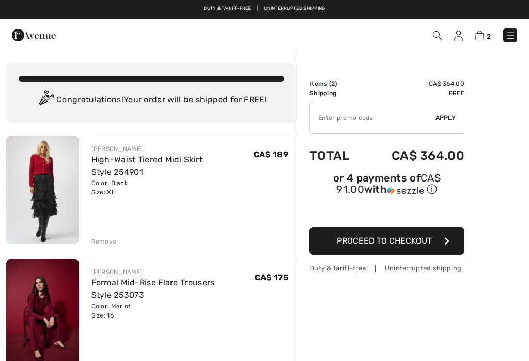
click at [505, 28] on link at bounding box center [511, 35] width 14 height 14
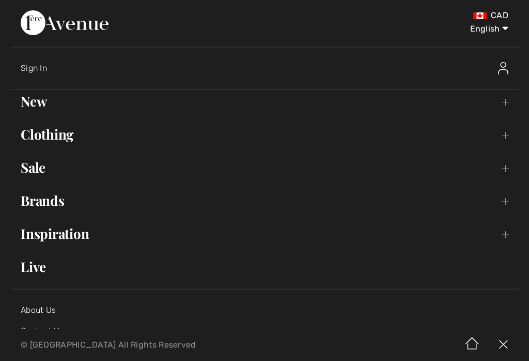
click at [36, 202] on link "Brands Open submenu" at bounding box center [264, 200] width 509 height 23
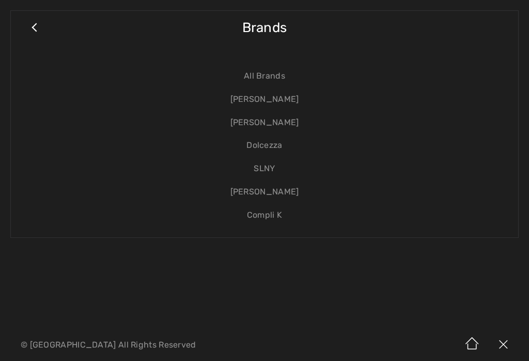
click at [299, 104] on link "[PERSON_NAME]" at bounding box center [264, 99] width 487 height 23
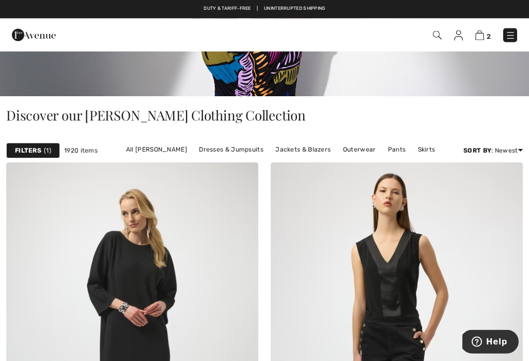
scroll to position [203, 0]
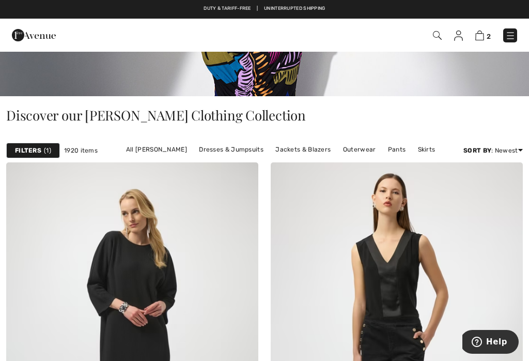
click at [512, 39] on img at bounding box center [511, 36] width 10 height 10
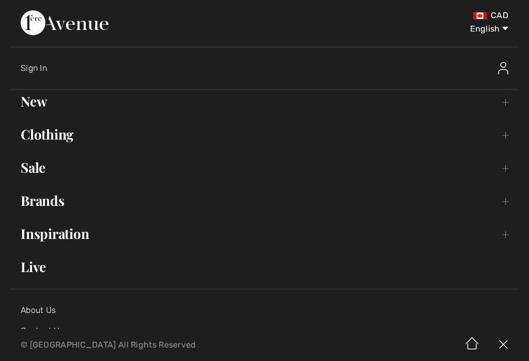
click at [36, 206] on link "Brands Open submenu" at bounding box center [264, 200] width 509 height 23
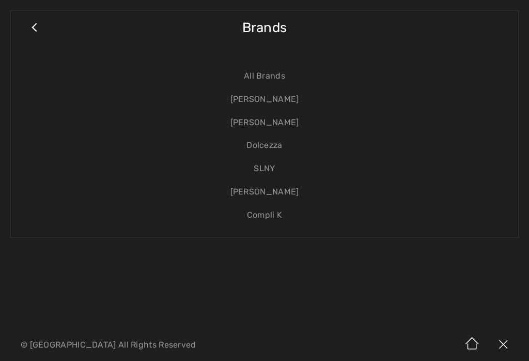
click at [292, 129] on link "[PERSON_NAME]" at bounding box center [264, 122] width 487 height 23
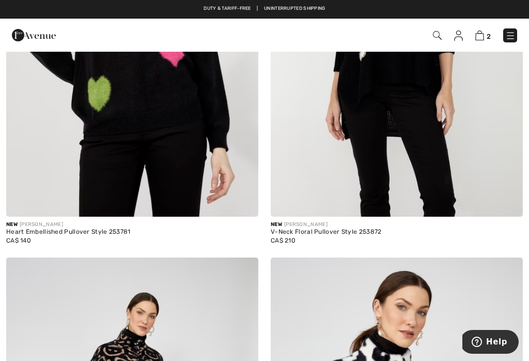
scroll to position [520, 0]
